Goal: Navigation & Orientation: Find specific page/section

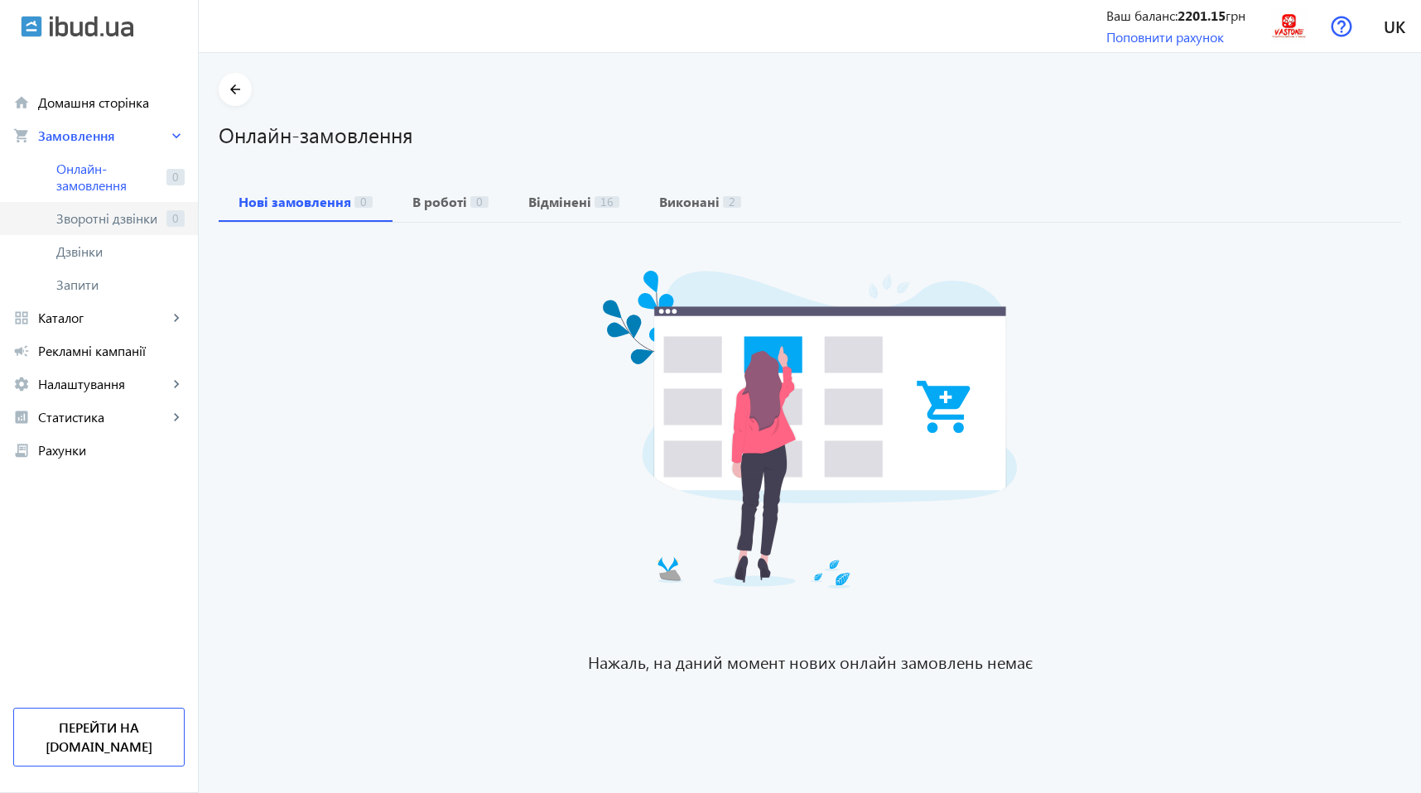
click at [88, 204] on link "Зворотні дзвінки 0" at bounding box center [99, 218] width 198 height 33
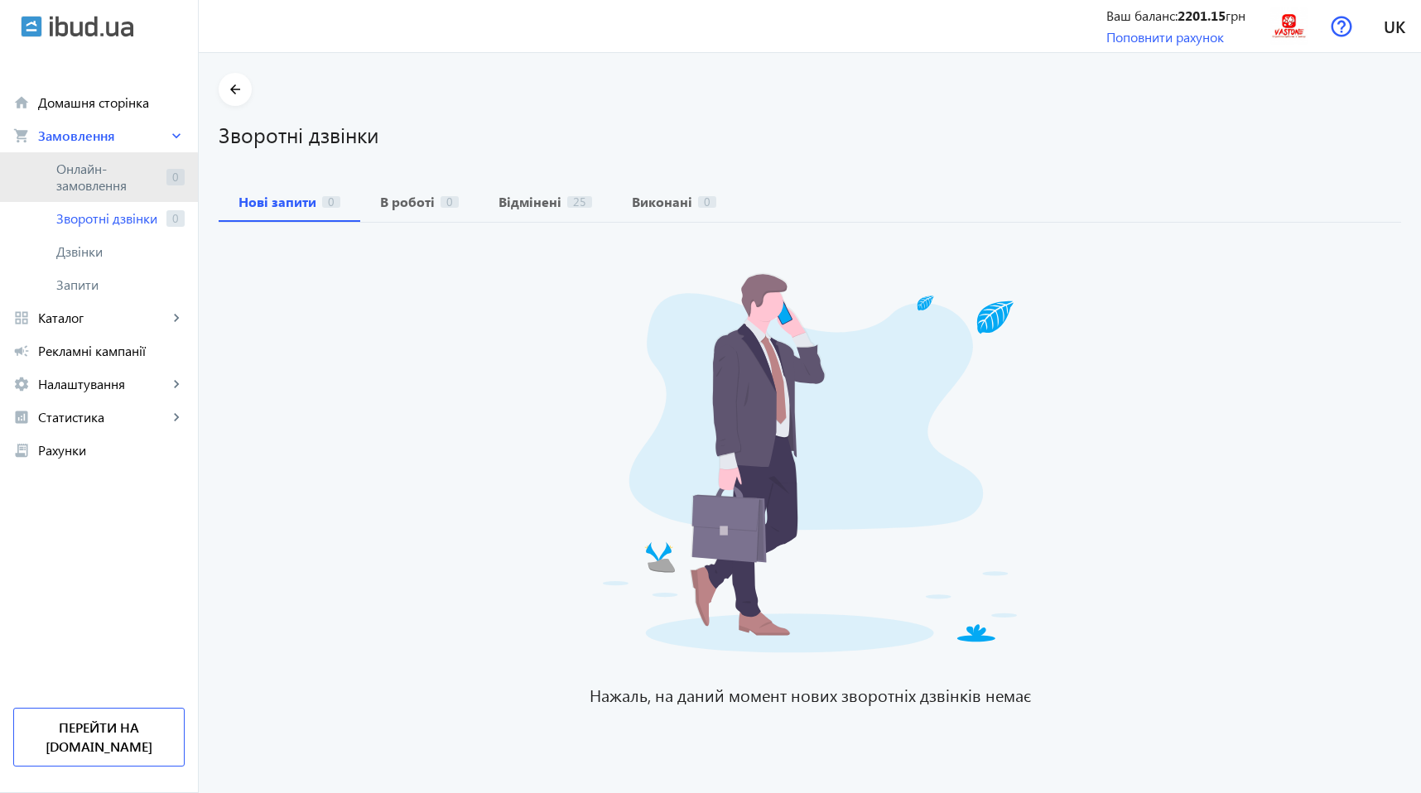
click at [87, 184] on span "Онлайн-замовлення" at bounding box center [107, 177] width 103 height 33
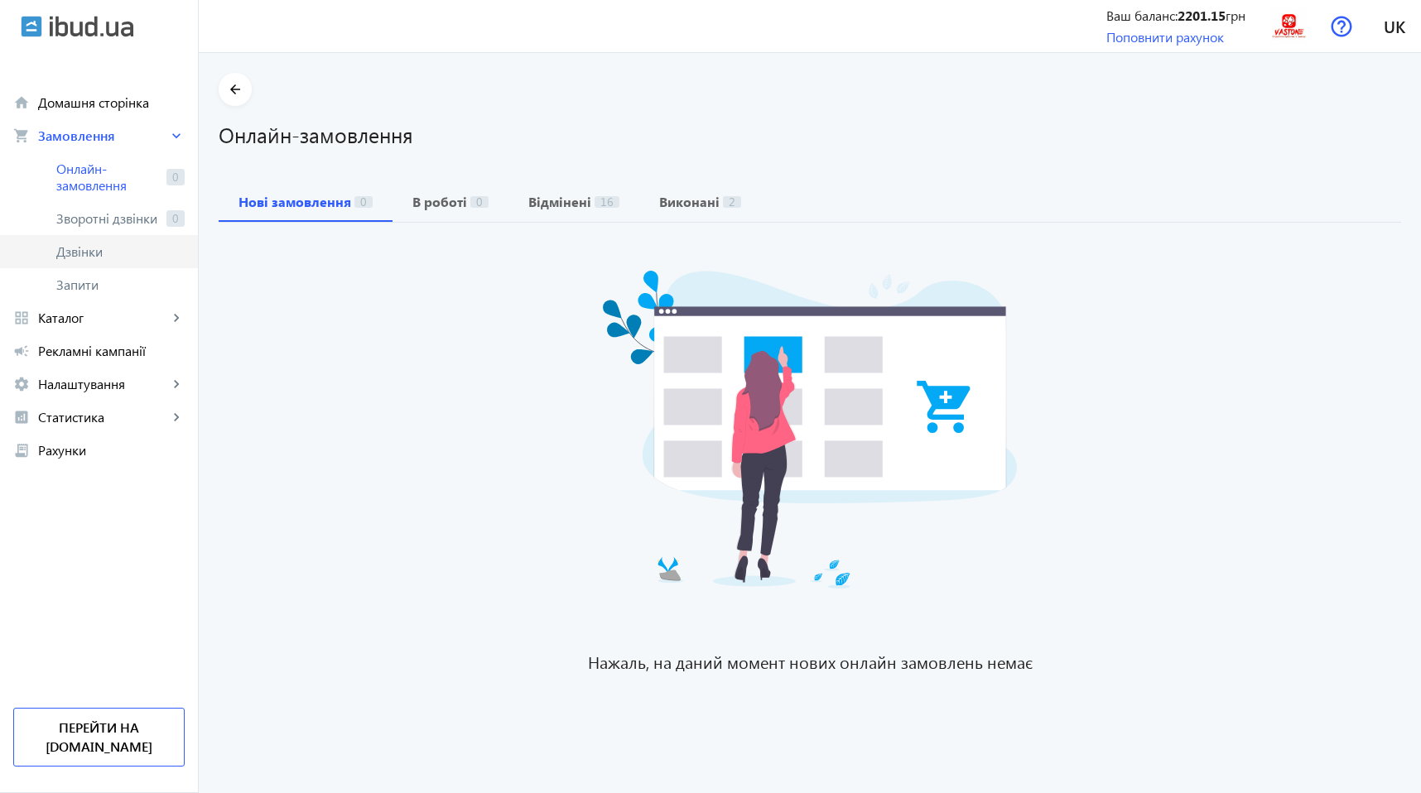
click at [96, 235] on link "Дзвінки" at bounding box center [99, 251] width 198 height 33
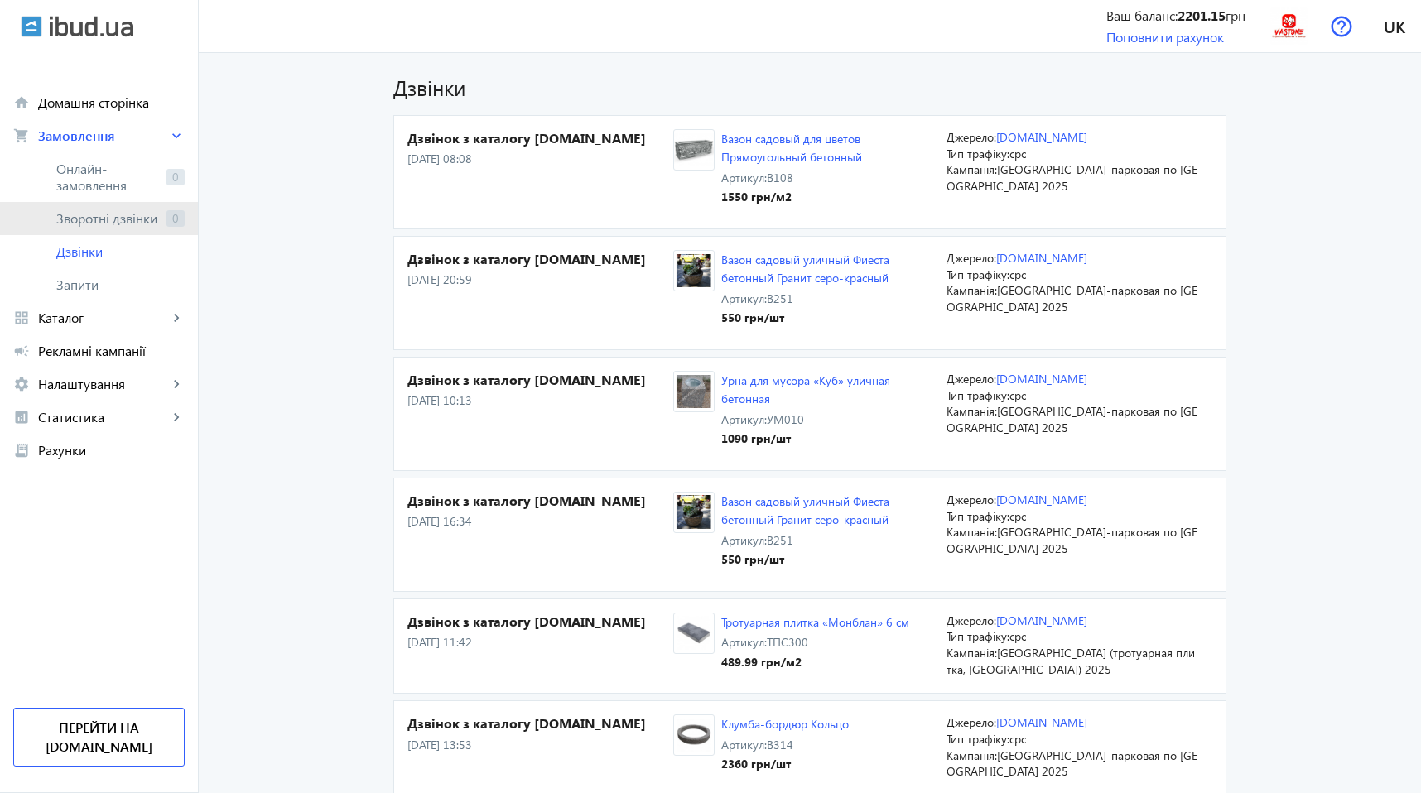
click at [94, 217] on span "Зворотні дзвінки" at bounding box center [107, 218] width 103 height 17
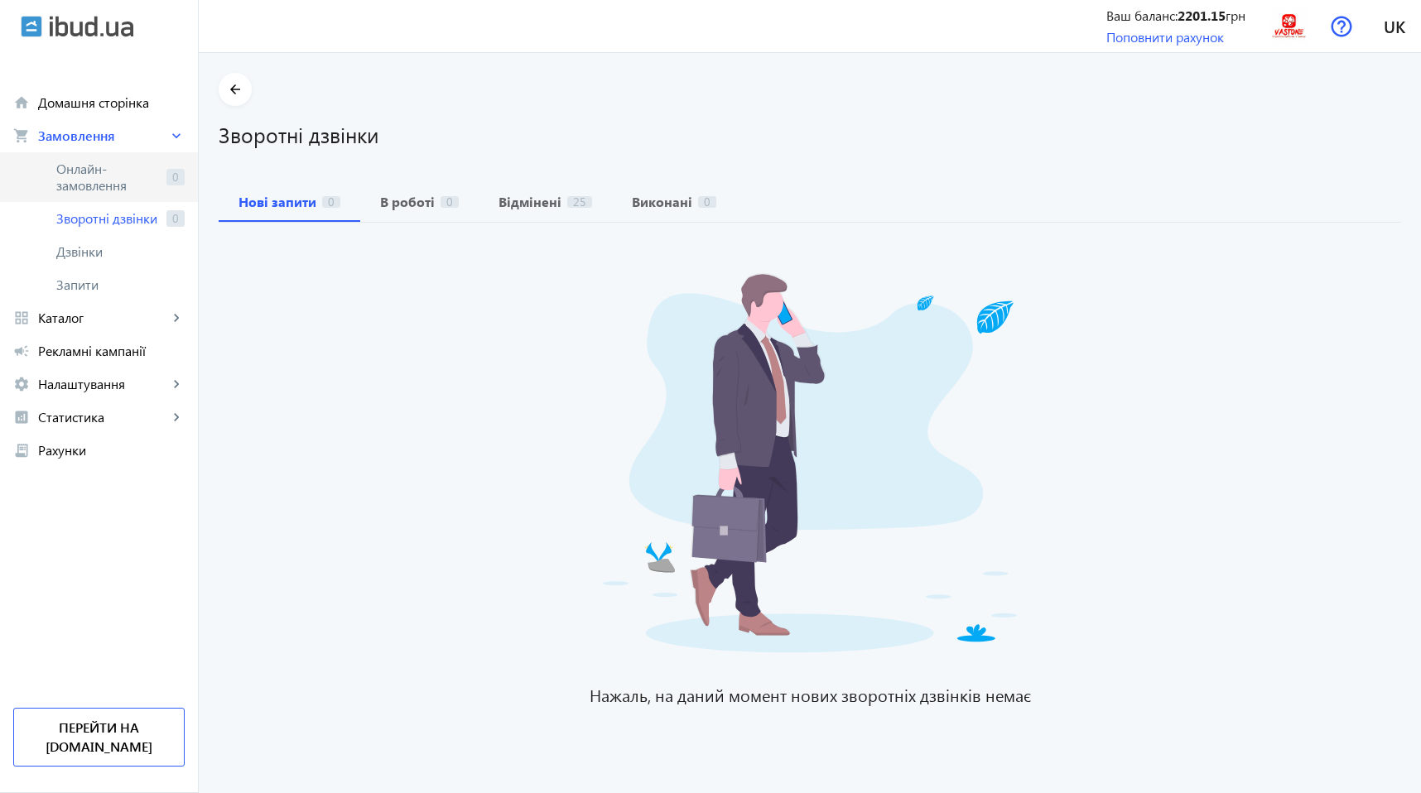
click at [78, 174] on span "Онлайн-замовлення" at bounding box center [107, 177] width 103 height 33
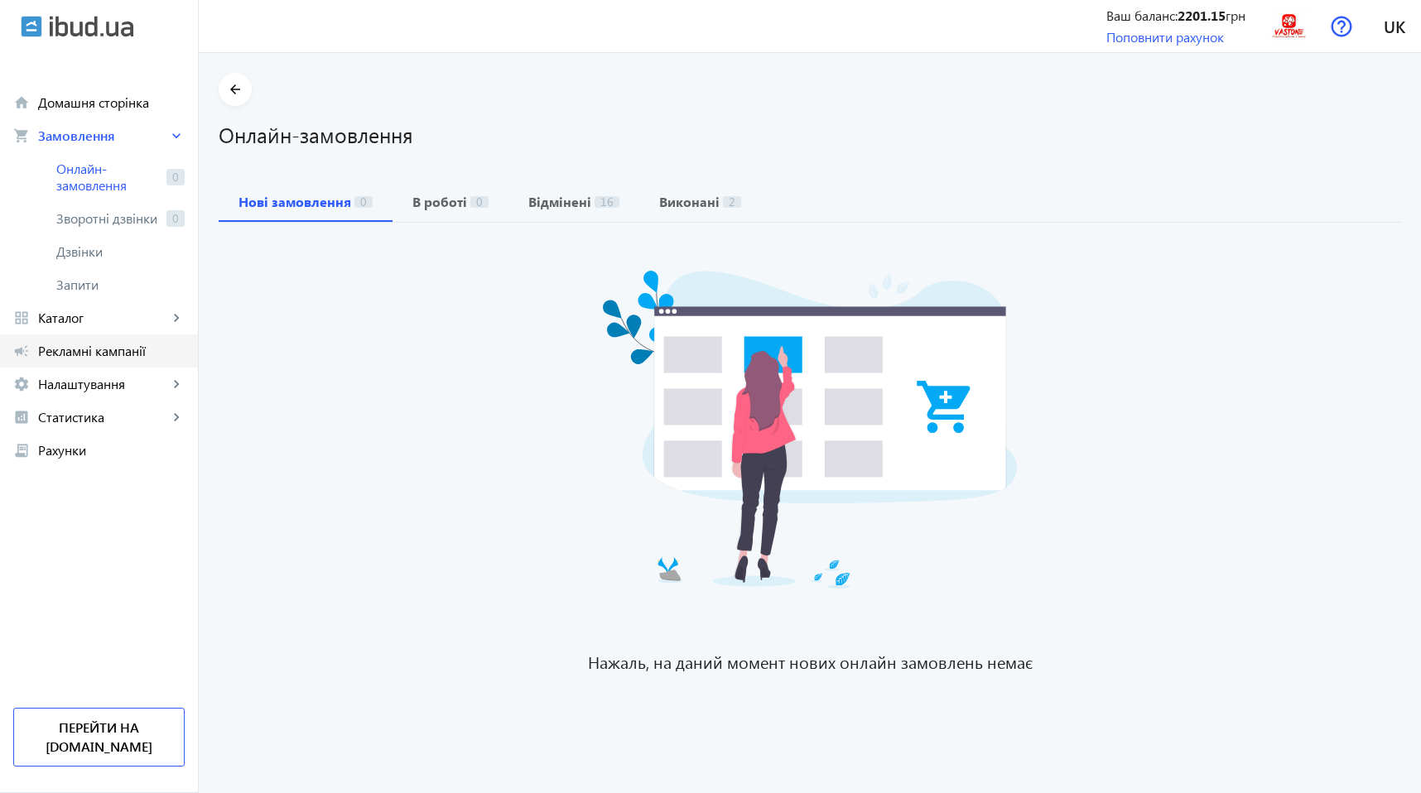
click at [57, 351] on span "Рекламні кампанії" at bounding box center [111, 351] width 147 height 17
